Goal: Task Accomplishment & Management: Manage account settings

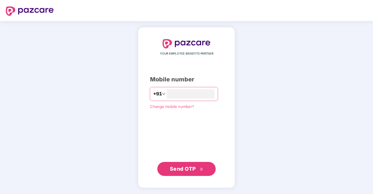
type input "**********"
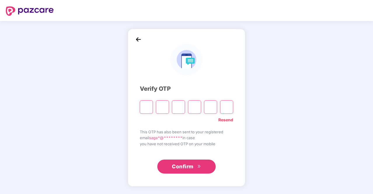
type input "*"
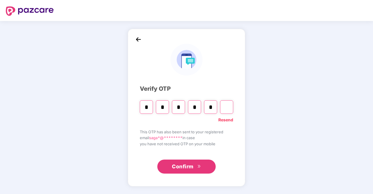
type input "*"
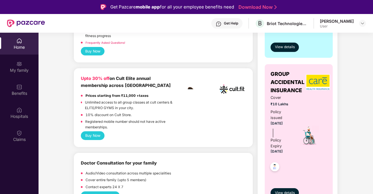
scroll to position [221, 0]
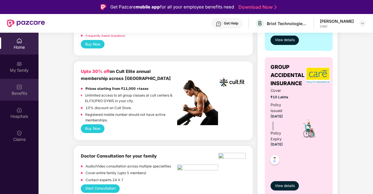
click at [15, 89] on div "Benefits" at bounding box center [19, 90] width 39 height 22
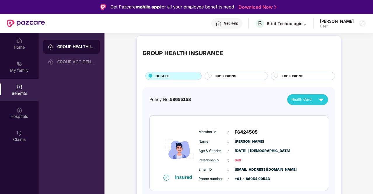
scroll to position [33, 0]
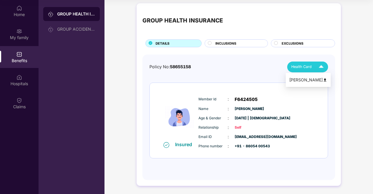
click at [305, 69] on span "Health Card" at bounding box center [301, 67] width 20 height 6
click at [299, 80] on div "[PERSON_NAME]" at bounding box center [308, 80] width 38 height 6
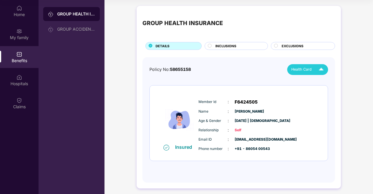
click at [313, 31] on div "GROUP HEALTH INSURANCE" at bounding box center [239, 23] width 193 height 23
